Goal: Book appointment/travel/reservation

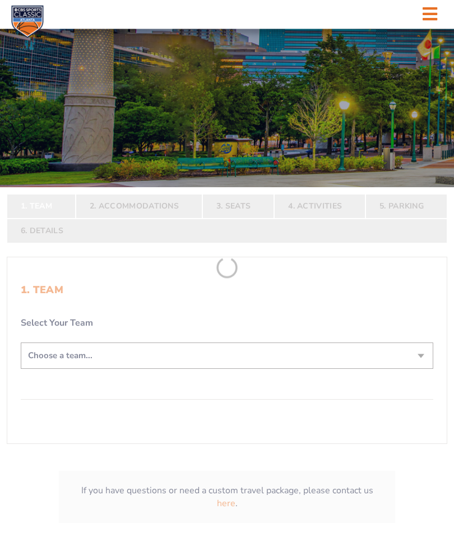
scroll to position [95, 0]
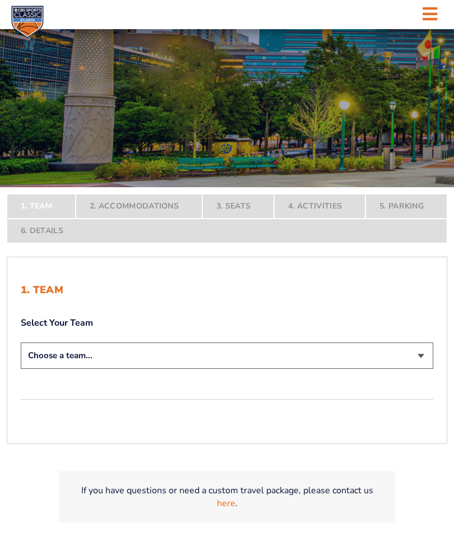
click at [419, 369] on select "Choose a team... [US_STATE] Wildcats [US_STATE] State Buckeyes [US_STATE] Tar H…" at bounding box center [227, 355] width 412 height 26
select select "12956"
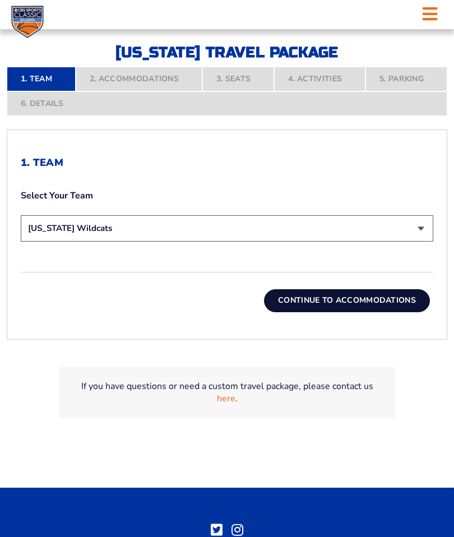
scroll to position [285, 0]
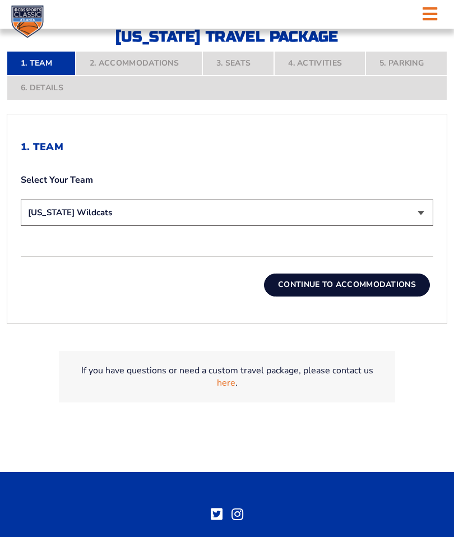
click at [337, 296] on button "Continue To Accommodations" at bounding box center [347, 285] width 166 height 22
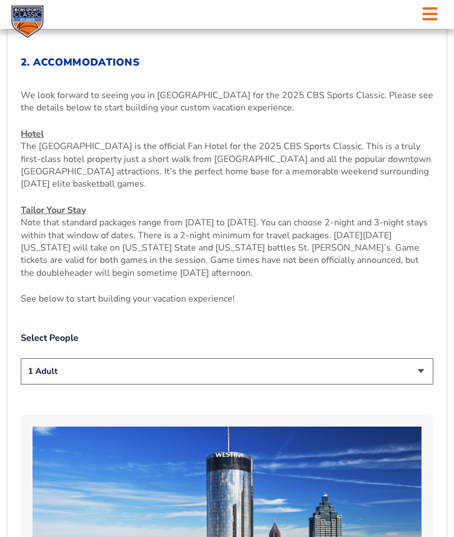
scroll to position [379, 0]
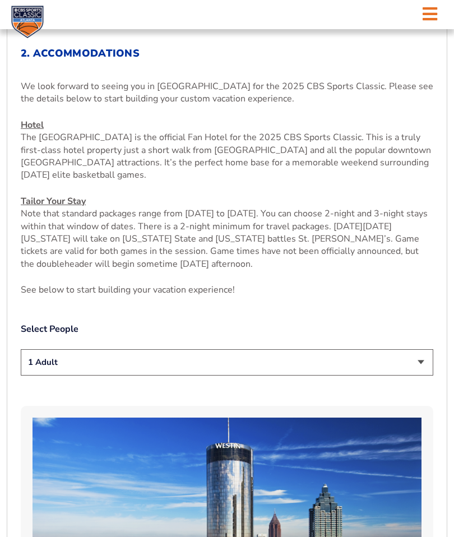
click at [416, 373] on select "1 Adult 2 Adults 3 Adults 4 Adults 2 Adults + 1 Child 2 Adults + 2 Children 2 A…" at bounding box center [227, 362] width 412 height 26
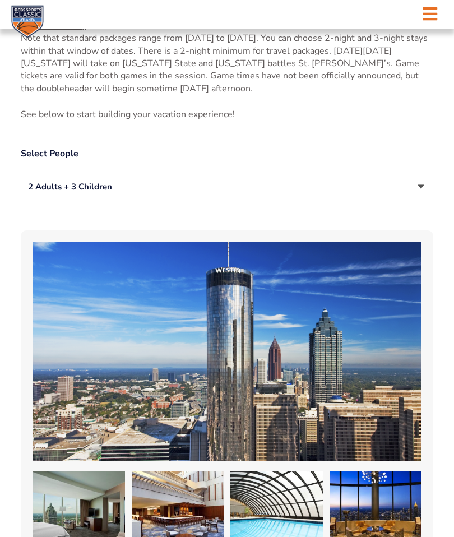
scroll to position [552, 0]
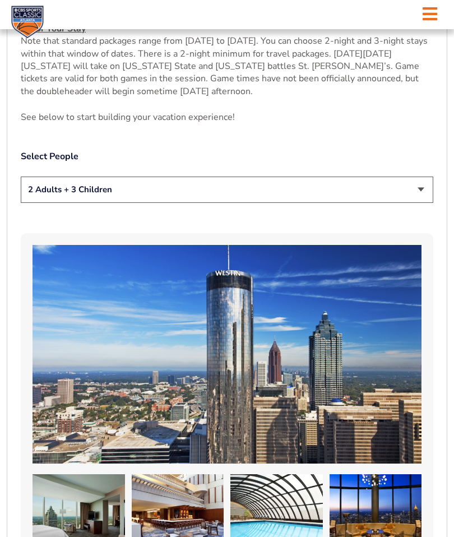
click at [423, 203] on select "1 Adult 2 Adults 3 Adults 4 Adults 2 Adults + 1 Child 2 Adults + 2 Children 2 A…" at bounding box center [227, 190] width 412 height 26
click at [424, 203] on select "1 Adult 2 Adults 3 Adults 4 Adults 2 Adults + 1 Child 2 Adults + 2 Children 2 A…" at bounding box center [227, 190] width 412 height 26
click at [419, 203] on select "1 Adult 2 Adults 3 Adults 4 Adults 2 Adults + 1 Child 2 Adults + 2 Children 2 A…" at bounding box center [227, 190] width 412 height 26
select select "2 Adults + 3 Children"
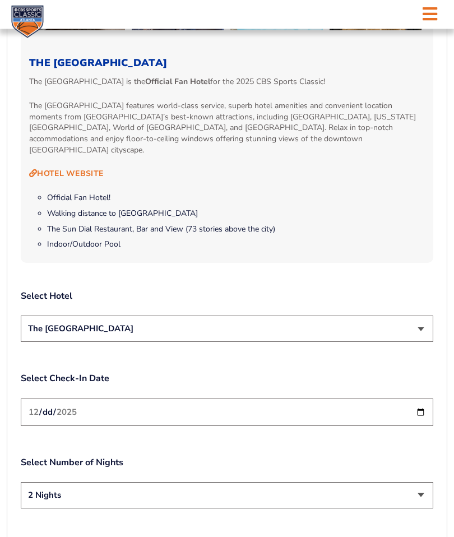
scroll to position [1081, 0]
click at [427, 331] on select "The [GEOGRAPHIC_DATA]" at bounding box center [227, 328] width 412 height 26
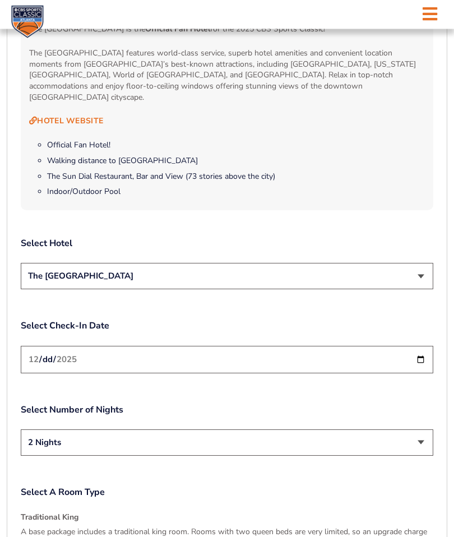
scroll to position [1136, 0]
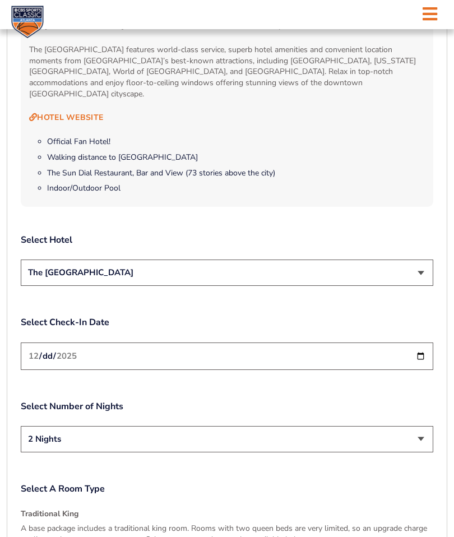
click at [315, 351] on input "[DATE]" at bounding box center [227, 355] width 412 height 27
type input "[DATE]"
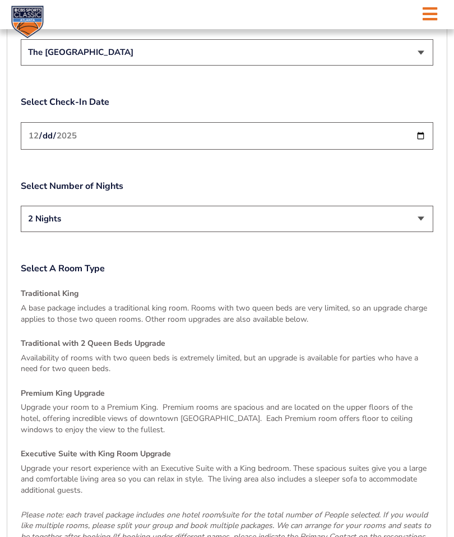
scroll to position [1355, 0]
click at [242, 307] on p "A base package includes a traditional king room. Rooms with two queen beds are …" at bounding box center [227, 315] width 412 height 22
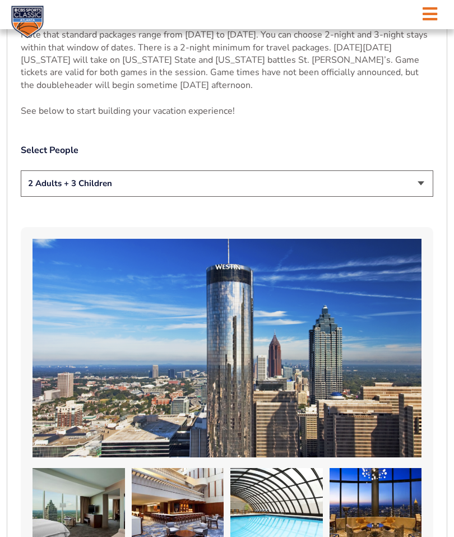
scroll to position [557, 0]
